Goal: Navigation & Orientation: Find specific page/section

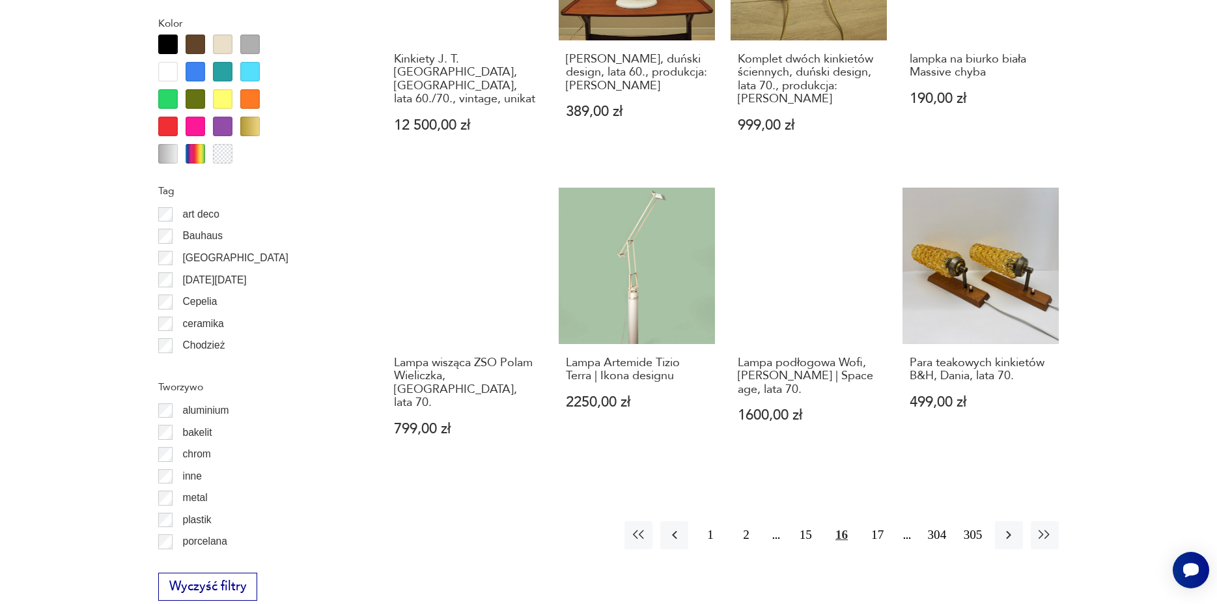
scroll to position [1327, 0]
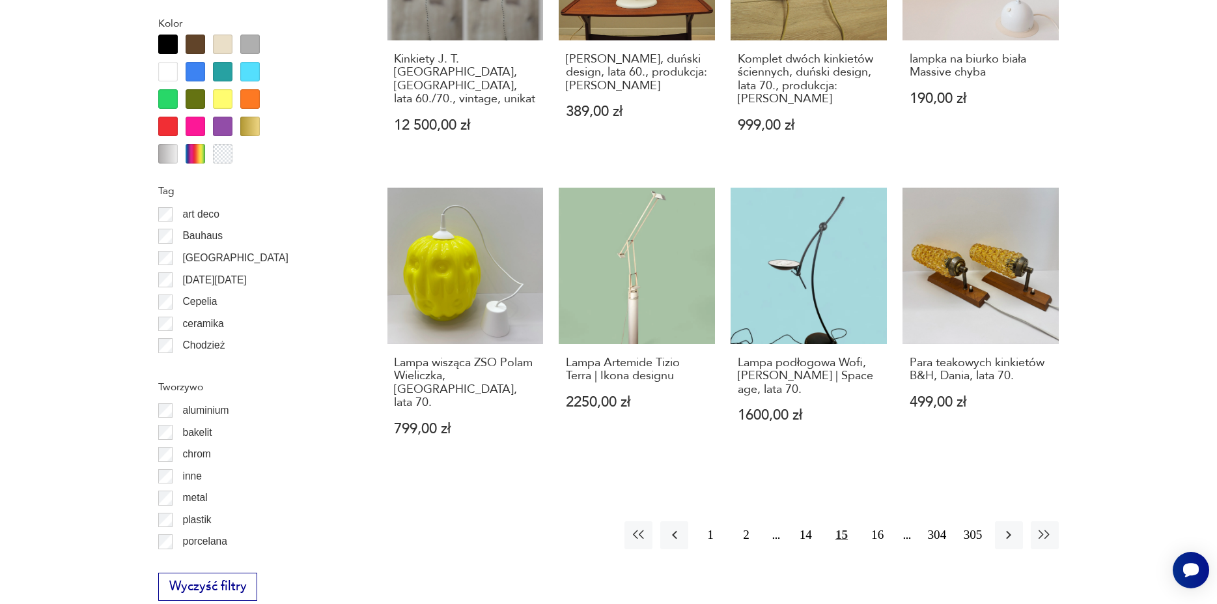
scroll to position [1516, 0]
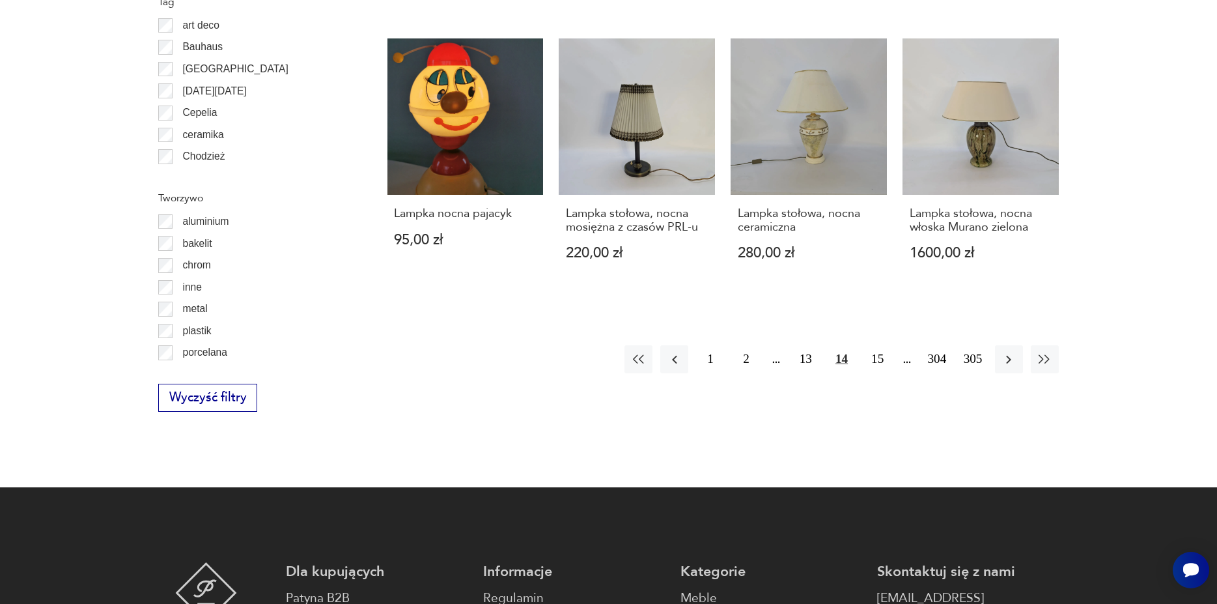
scroll to position [1649, 0]
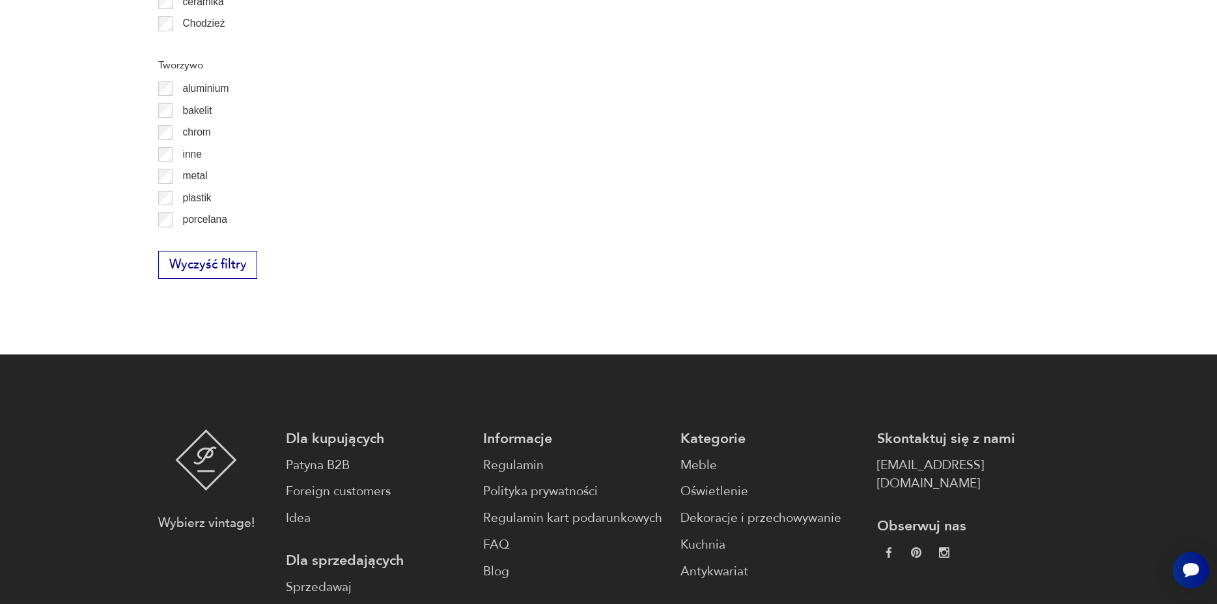
scroll to position [419, 0]
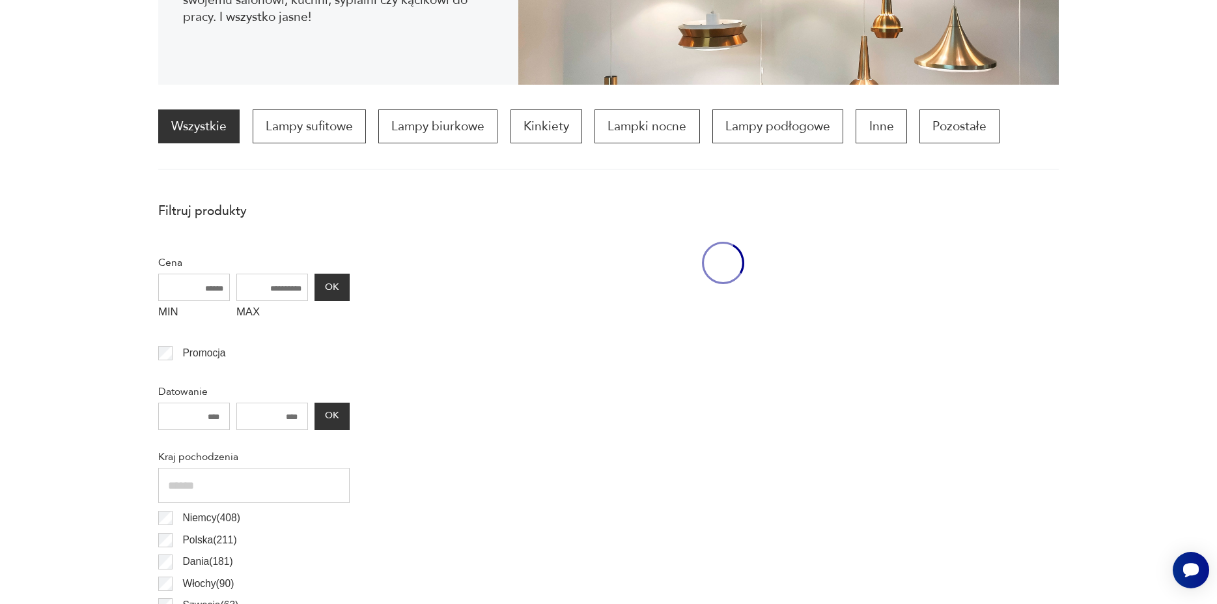
scroll to position [387, 0]
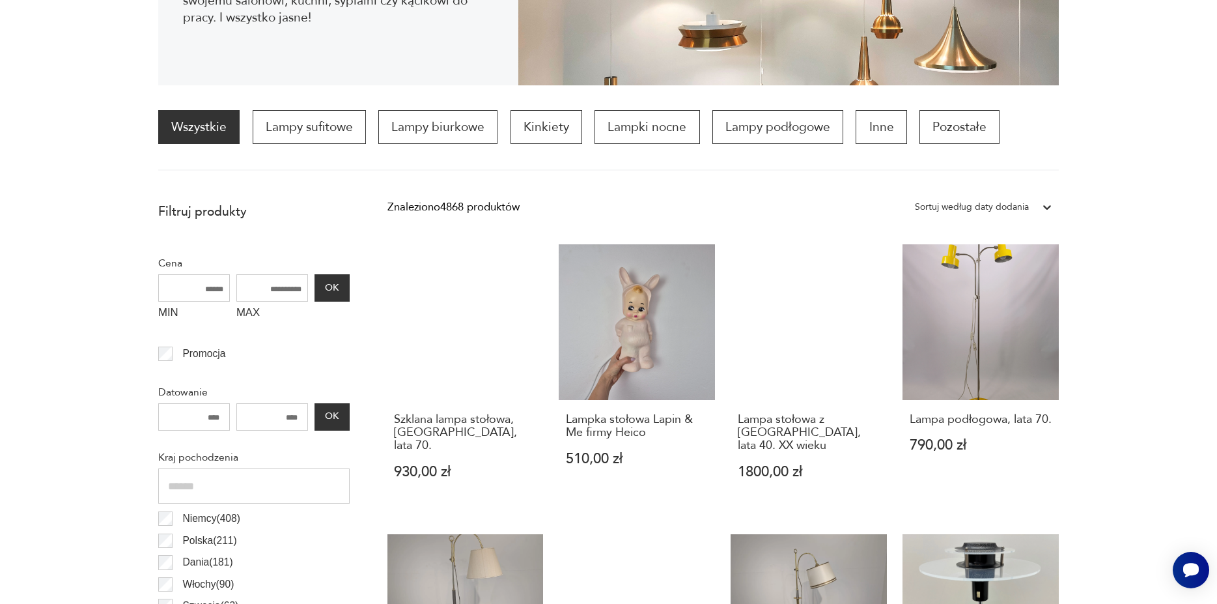
scroll to position [1588, 0]
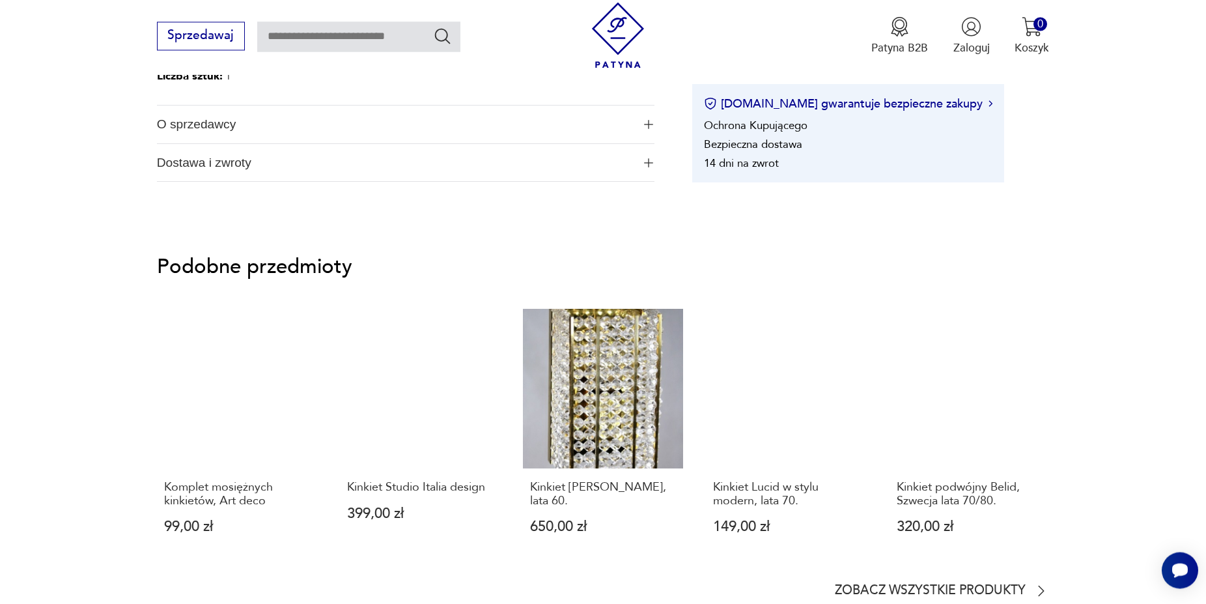
scroll to position [905, 0]
